Goal: Transaction & Acquisition: Purchase product/service

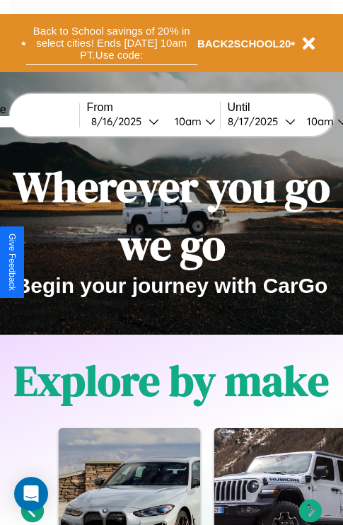
click at [111, 43] on button "Back to School savings of 20% in select cities! Ends [DATE] 10am PT. Use code:" at bounding box center [111, 43] width 171 height 44
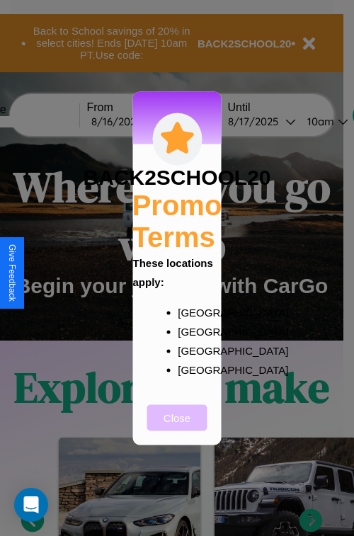
click at [177, 427] on button "Close" at bounding box center [177, 417] width 60 height 26
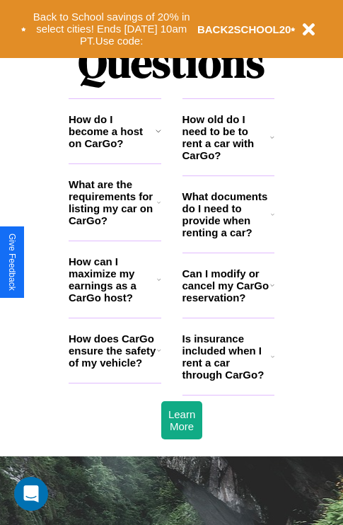
scroll to position [1716, 0]
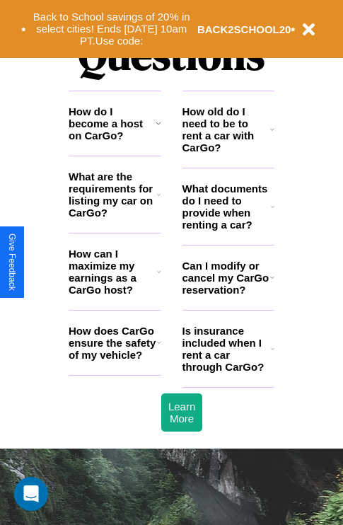
click at [159, 348] on icon at bounding box center [159, 342] width 4 height 11
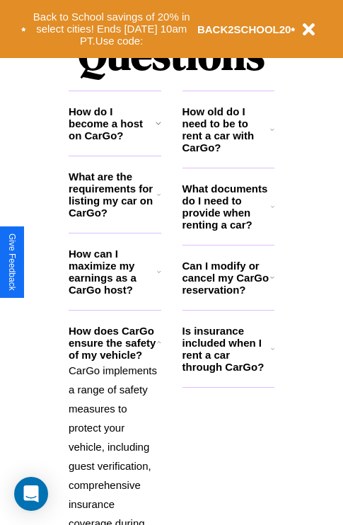
click at [115, 295] on h3 "How can I maximize my earnings as a CarGo host?" at bounding box center [113, 272] width 89 height 48
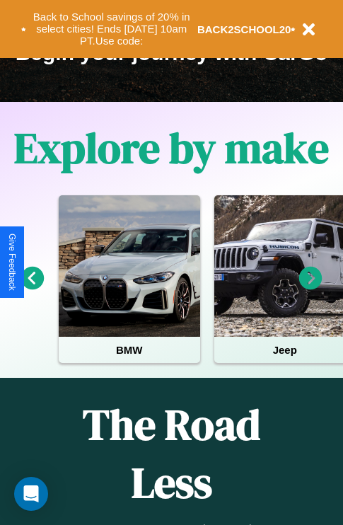
scroll to position [218, 0]
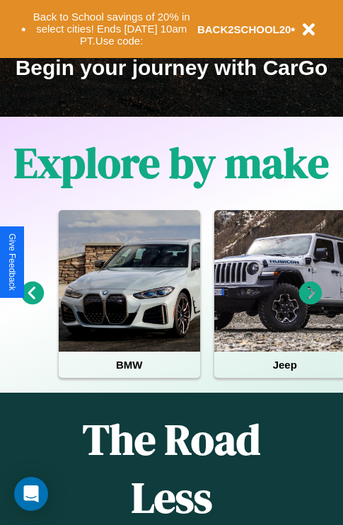
click at [311, 303] on icon at bounding box center [311, 293] width 23 height 23
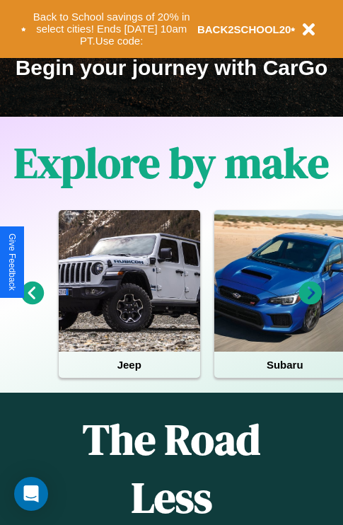
click at [311, 303] on icon at bounding box center [311, 293] width 23 height 23
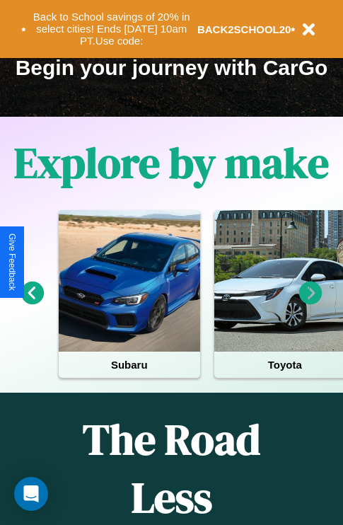
click at [311, 303] on icon at bounding box center [311, 293] width 23 height 23
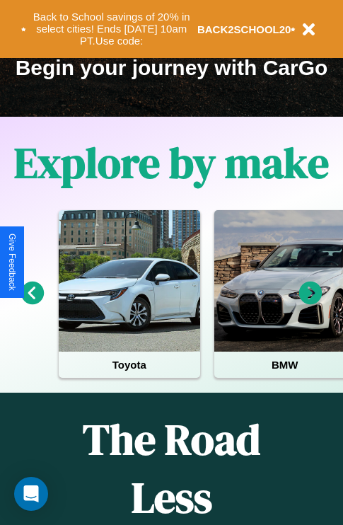
click at [32, 303] on icon at bounding box center [32, 293] width 23 height 23
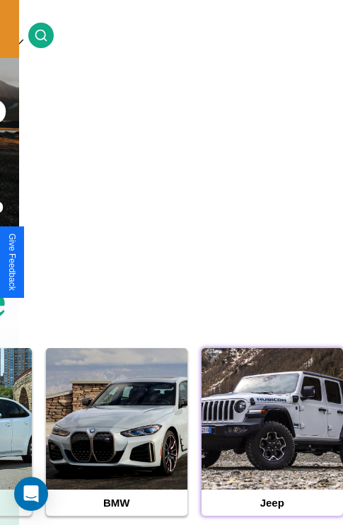
click at [272, 441] on div at bounding box center [273, 419] width 142 height 142
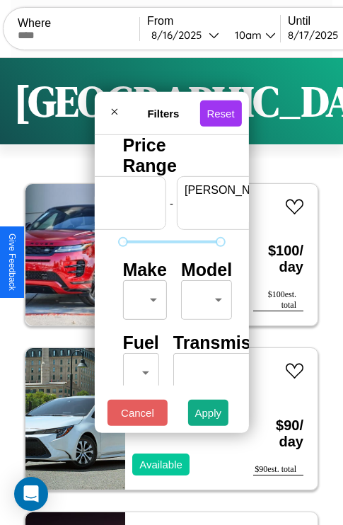
scroll to position [0, 88]
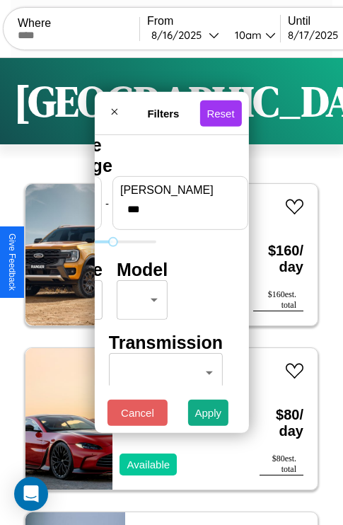
type input "***"
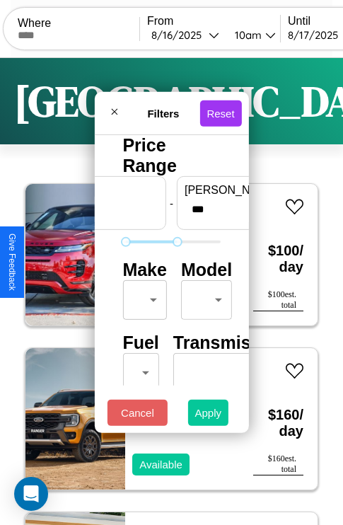
type input "**"
click at [209, 416] on button "Apply" at bounding box center [208, 413] width 41 height 26
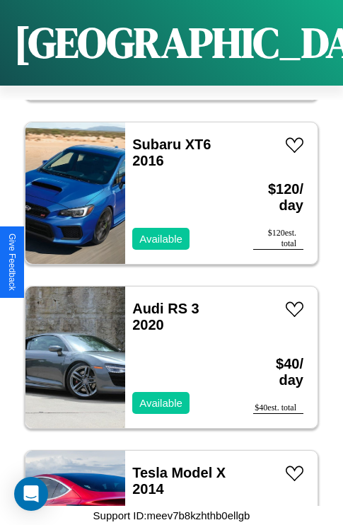
scroll to position [18452, 0]
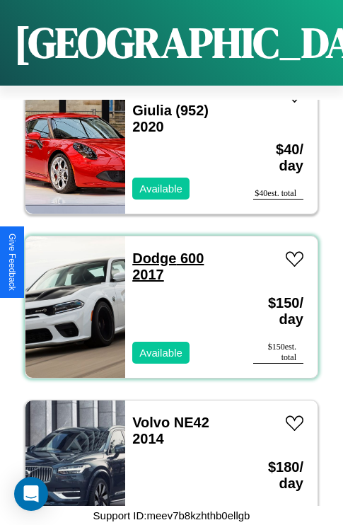
click at [150, 251] on link "Dodge 600 2017" at bounding box center [168, 267] width 72 height 32
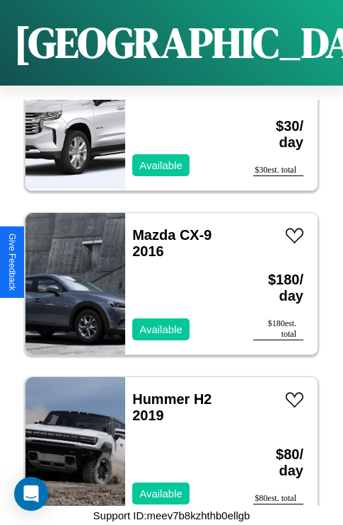
scroll to position [13195, 0]
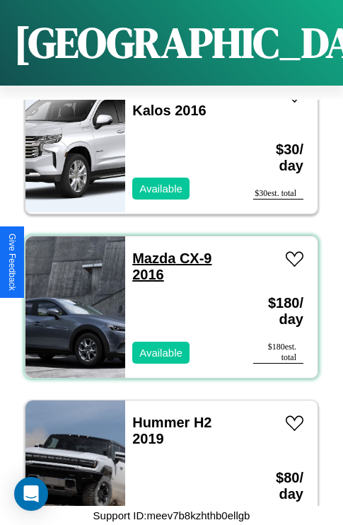
click at [149, 251] on link "Mazda CX-9 2016" at bounding box center [171, 267] width 79 height 32
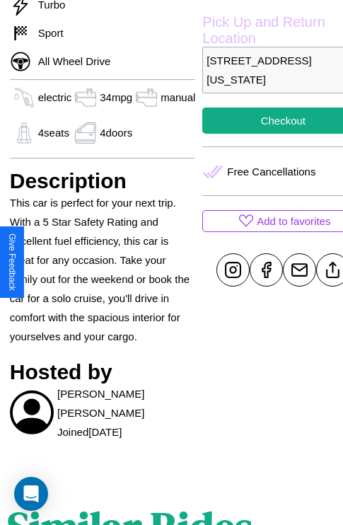
scroll to position [416, 42]
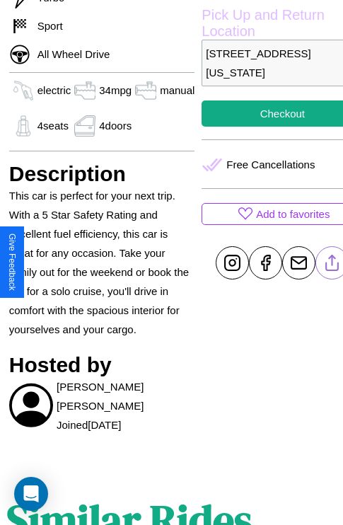
click at [333, 263] on line at bounding box center [333, 261] width 0 height 10
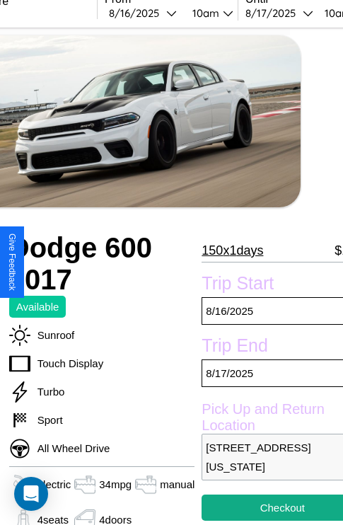
scroll to position [10, 42]
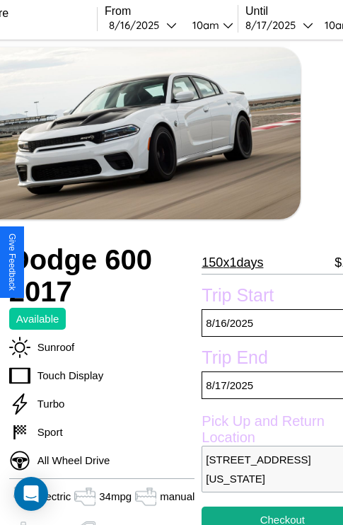
click at [232, 262] on p "150 x 1 days" at bounding box center [233, 262] width 62 height 23
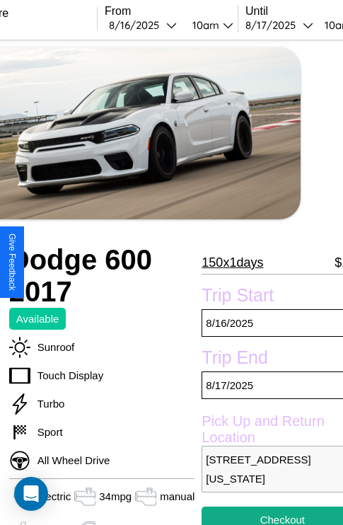
click at [232, 262] on p "150 x 1 days" at bounding box center [233, 262] width 62 height 23
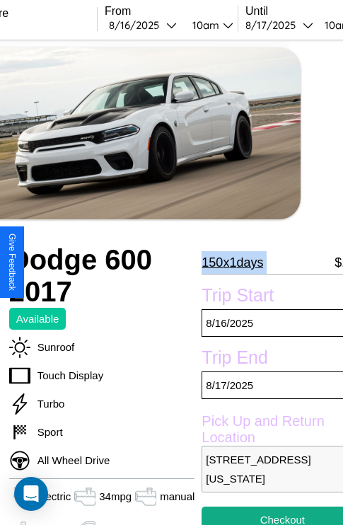
click at [232, 262] on p "150 x 1 days" at bounding box center [233, 262] width 62 height 23
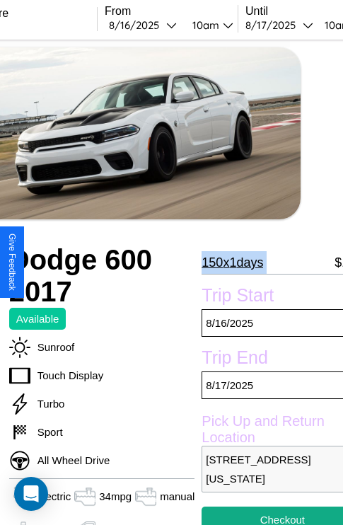
click at [232, 262] on p "150 x 1 days" at bounding box center [233, 262] width 62 height 23
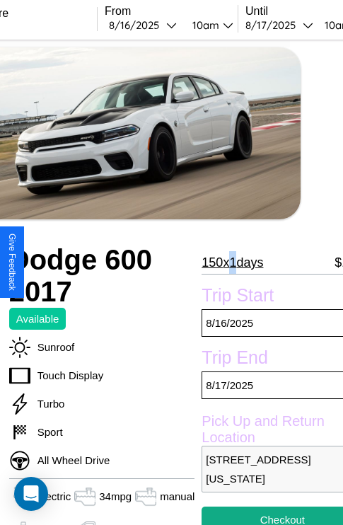
click at [232, 262] on p "150 x 1 days" at bounding box center [233, 262] width 62 height 23
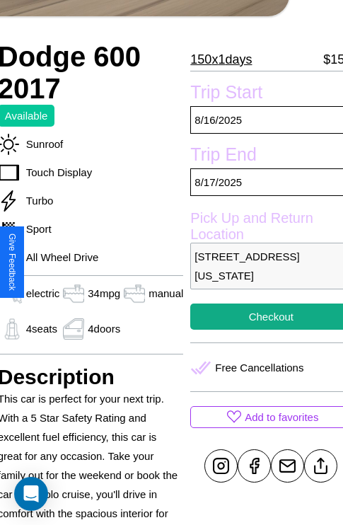
scroll to position [267, 57]
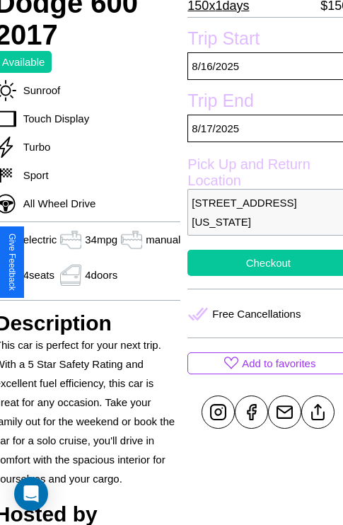
click at [263, 263] on button "Checkout" at bounding box center [268, 263] width 161 height 26
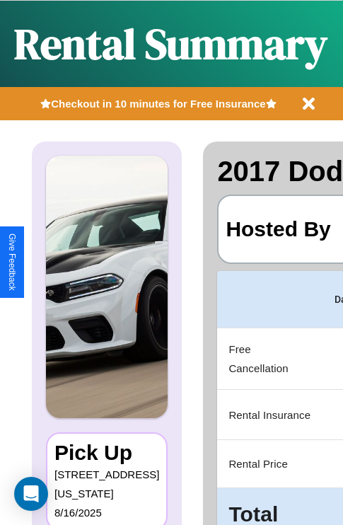
scroll to position [0, 268]
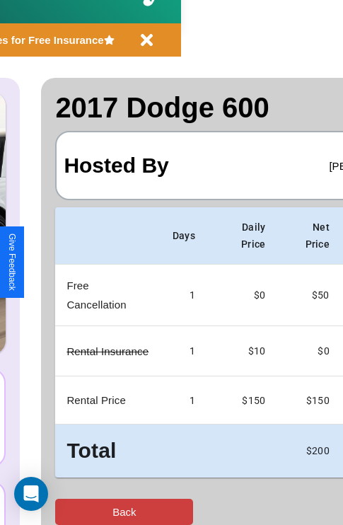
click at [69, 512] on button "Back" at bounding box center [124, 512] width 138 height 26
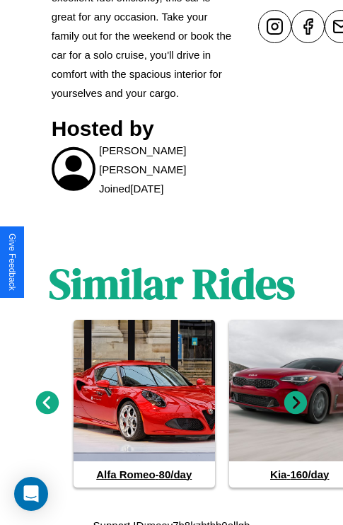
scroll to position [662, 0]
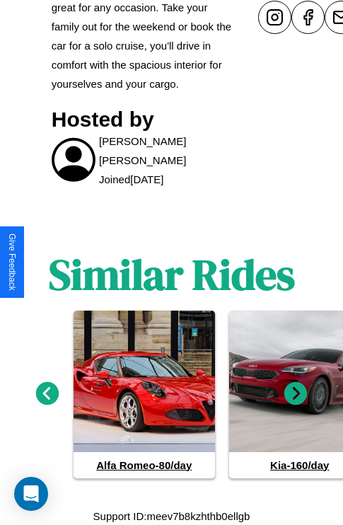
click at [296, 394] on icon at bounding box center [296, 393] width 23 height 23
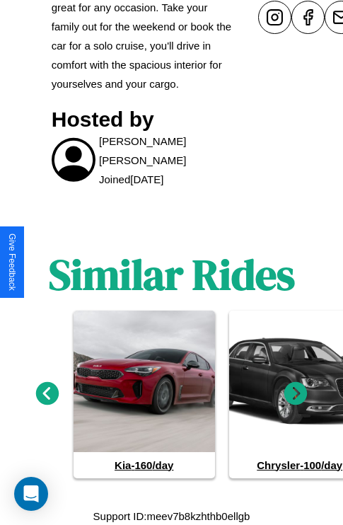
click at [296, 394] on icon at bounding box center [296, 393] width 23 height 23
